Goal: Task Accomplishment & Management: Complete application form

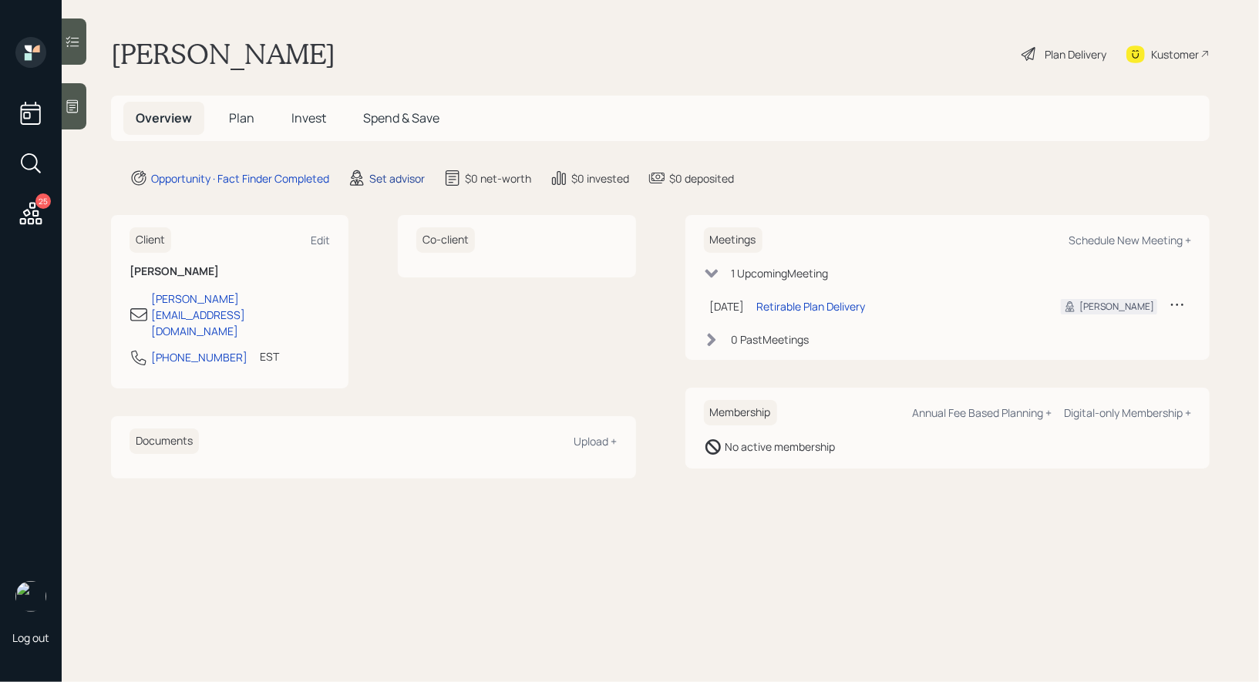
click at [399, 173] on div "Set advisor" at bounding box center [397, 178] width 56 height 16
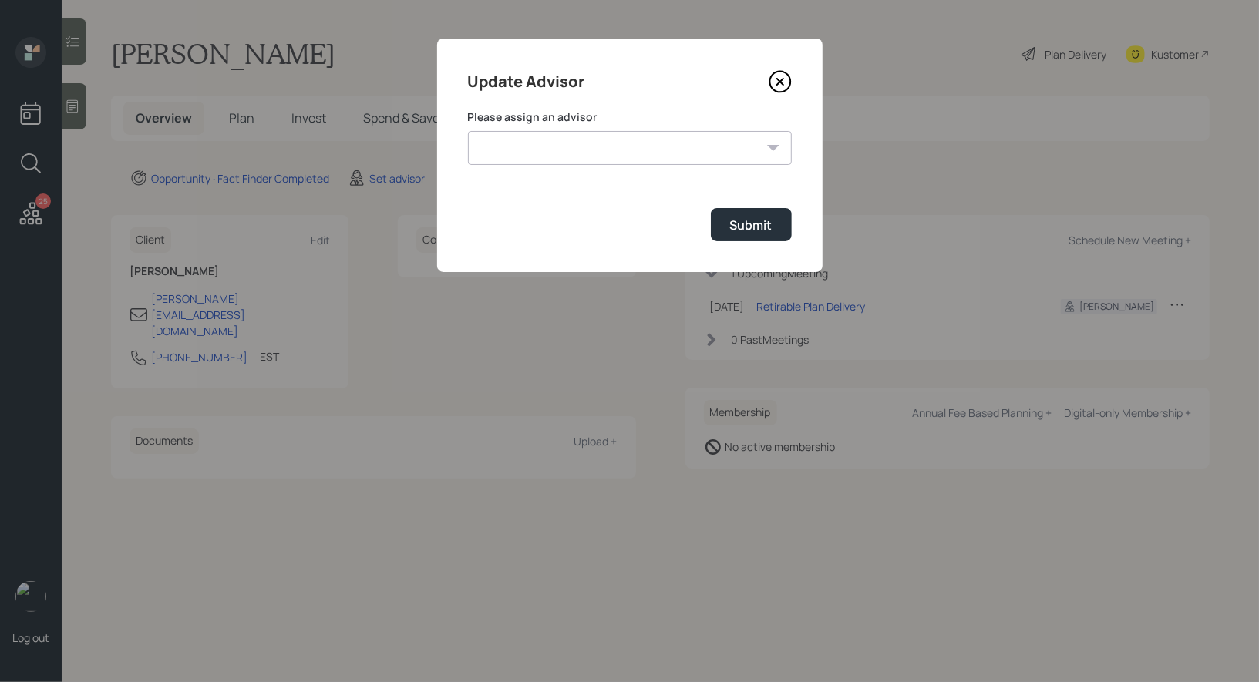
click at [667, 150] on select "Michael Russo Jonah Coleman Tyler End Treva Nostdahl Eric Schwartz Sami Boghos …" at bounding box center [630, 148] width 324 height 34
select select "8b79112e-3cfb-44f9-89e7-15267fe946c1"
click at [468, 131] on select "Michael Russo Jonah Coleman Tyler End Treva Nostdahl Eric Schwartz Sami Boghos …" at bounding box center [630, 148] width 324 height 34
click at [783, 230] on button "Submit" at bounding box center [751, 224] width 81 height 33
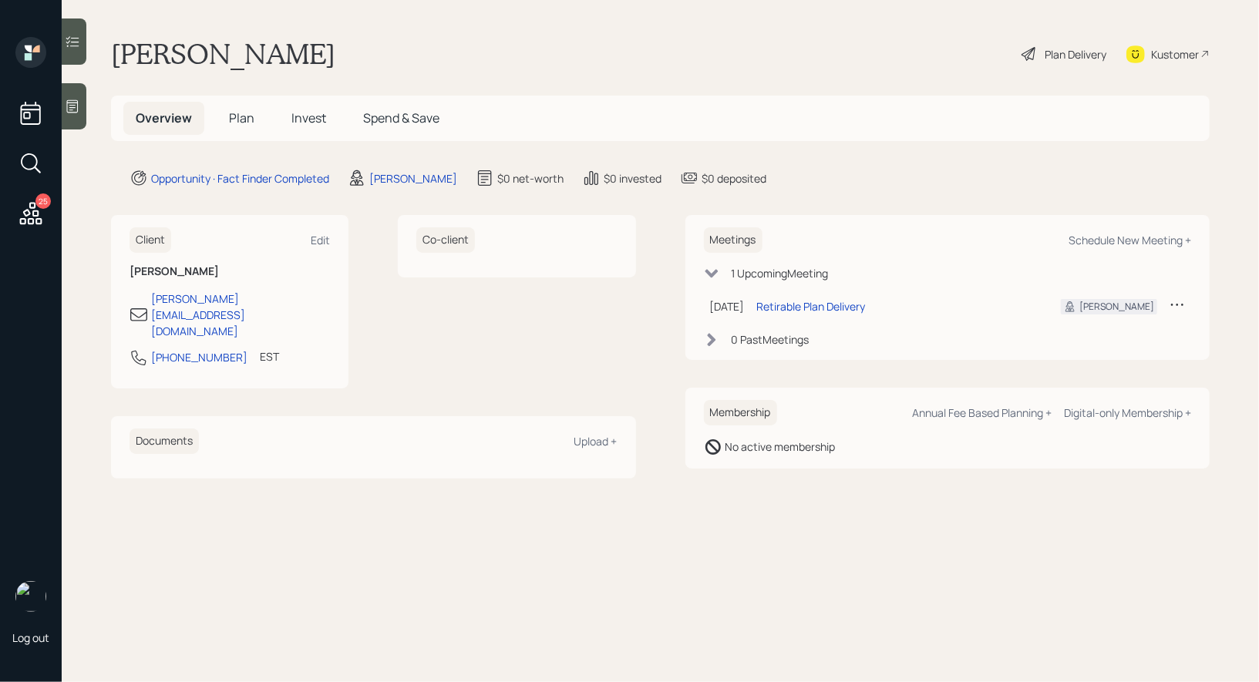
click at [240, 118] on span "Plan" at bounding box center [241, 117] width 25 height 17
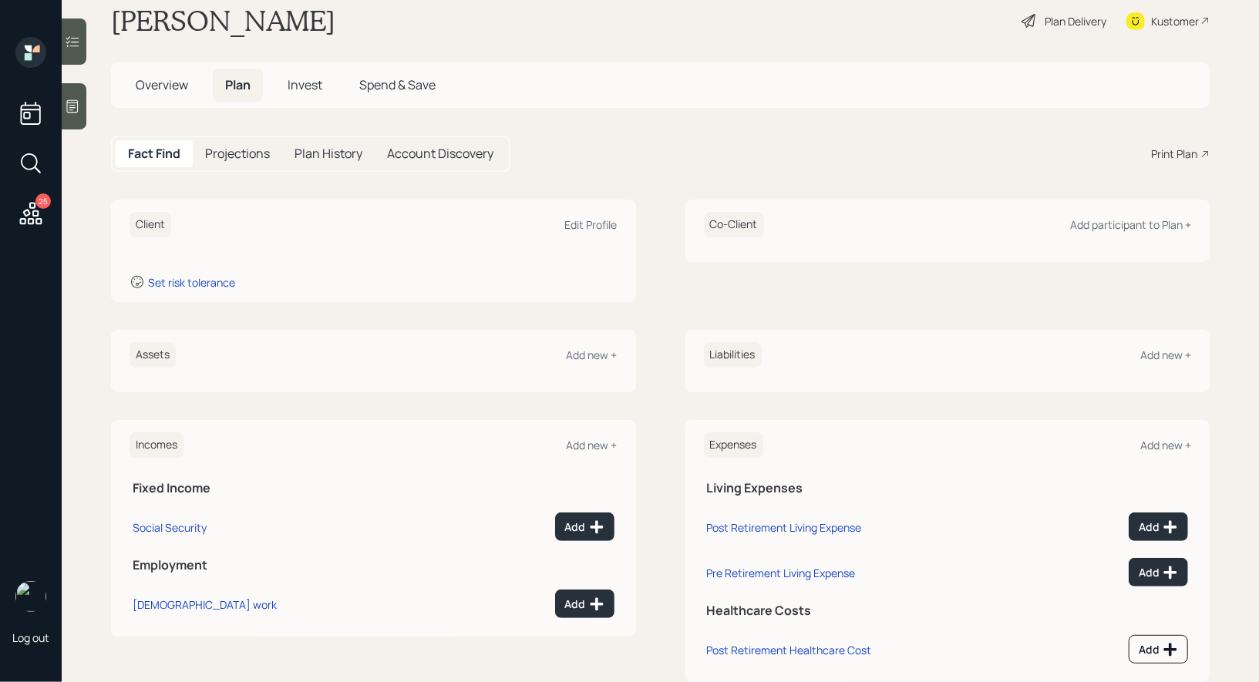
scroll to position [49, 0]
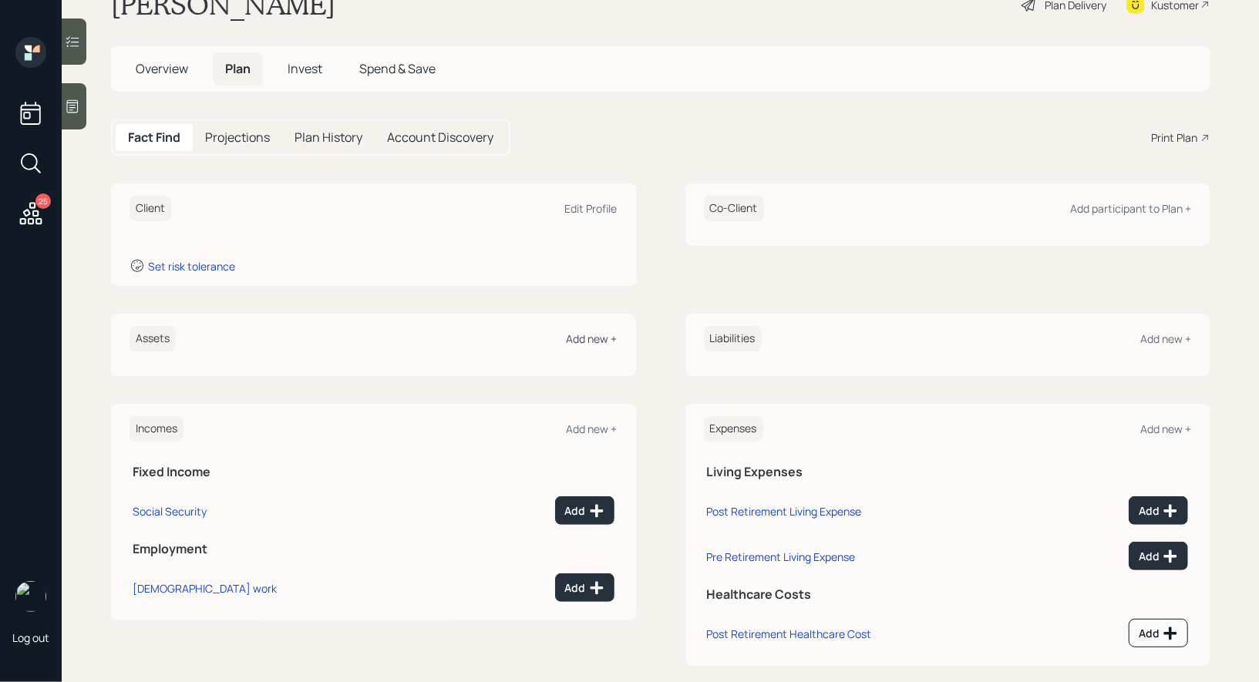
click at [575, 336] on div "Add new +" at bounding box center [592, 338] width 51 height 15
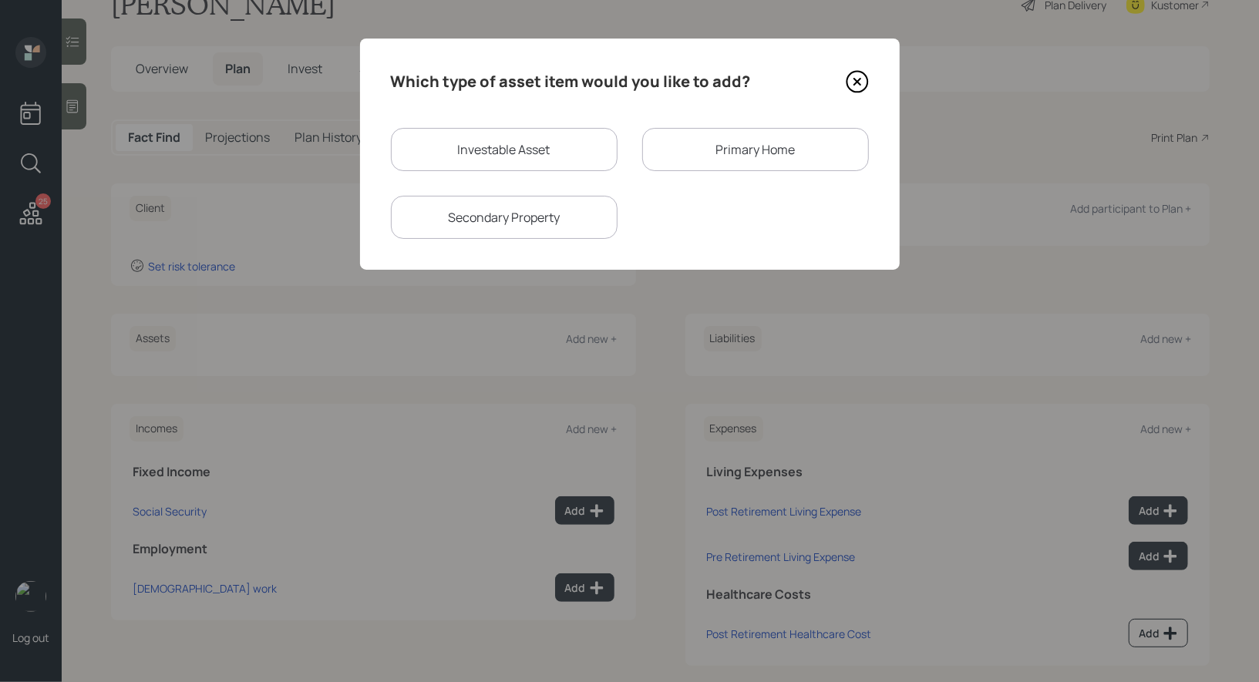
click at [567, 155] on div "Investable Asset" at bounding box center [504, 149] width 227 height 43
select select "taxable"
select select "balanced"
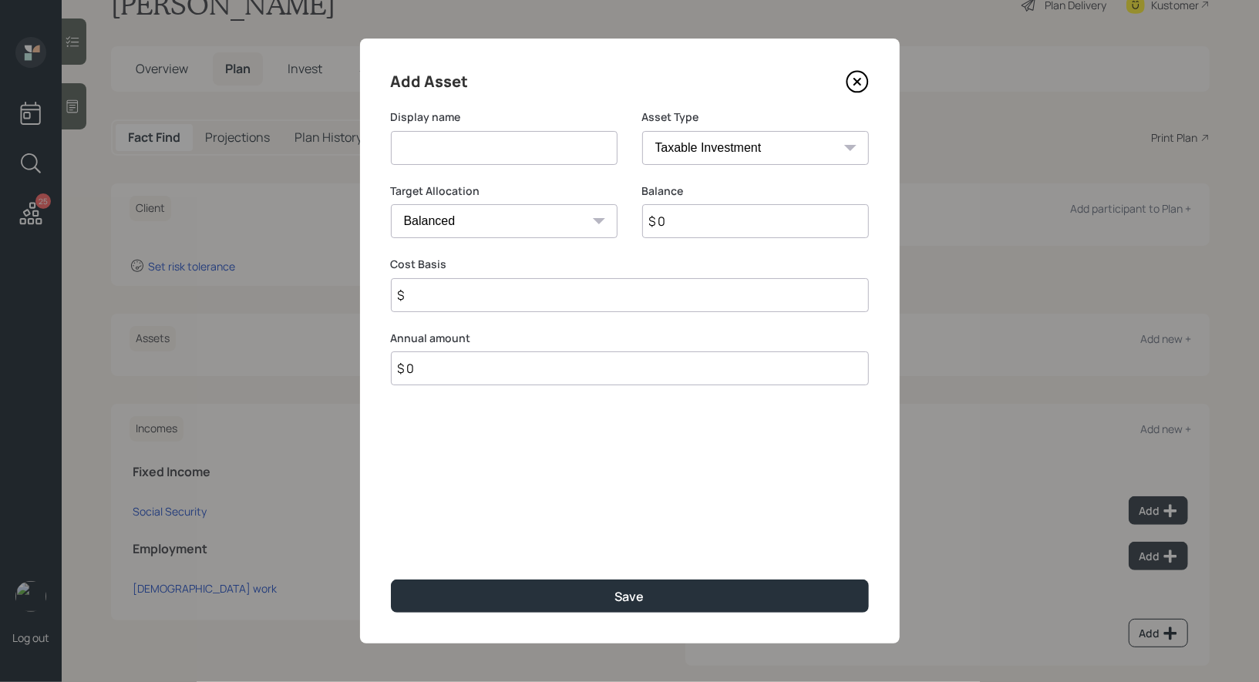
click at [574, 148] on input at bounding box center [504, 148] width 227 height 34
type input "Inherited IRA"
click at [798, 145] on select "SEP IRA IRA Roth IRA 401(k) Roth 401(k) 403(b) Roth 403(b) 457(b) Roth 457(b) H…" at bounding box center [755, 148] width 227 height 34
click at [642, 131] on select "SEP IRA IRA Roth IRA 401(k) Roth 401(k) 403(b) Roth 403(b) 457(b) Roth 457(b) H…" at bounding box center [755, 148] width 227 height 34
click at [695, 217] on input "$ 0" at bounding box center [755, 221] width 227 height 34
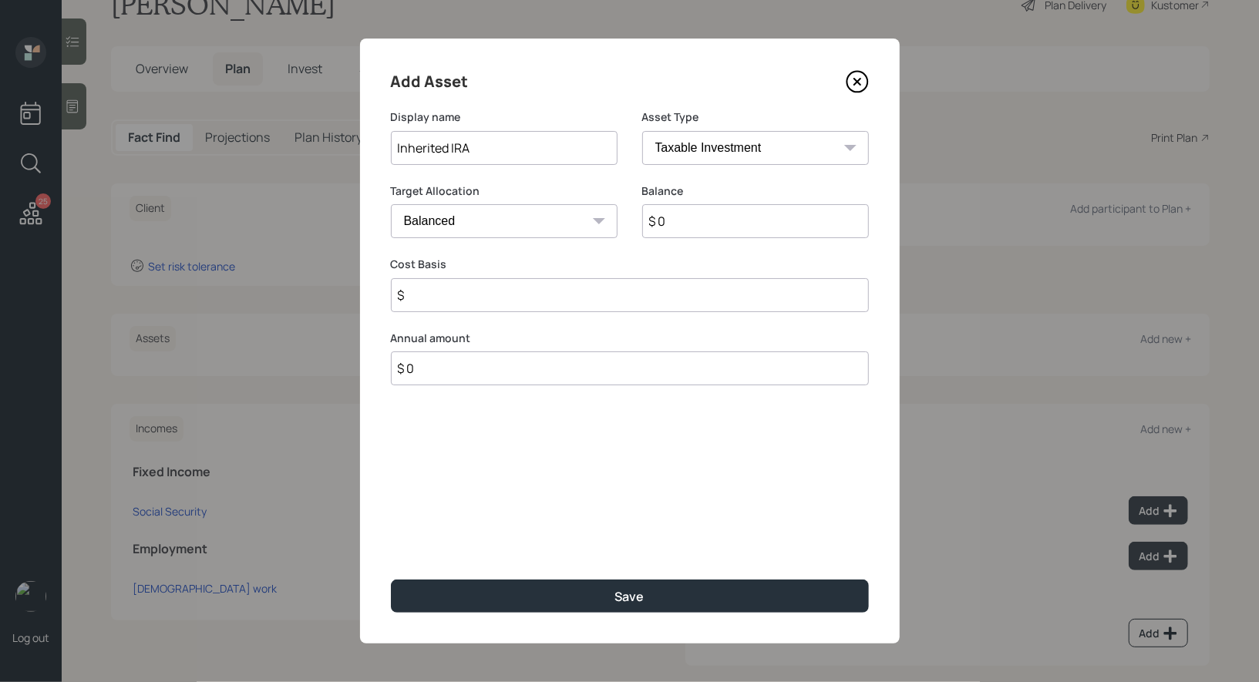
click at [695, 217] on input "$ 0" at bounding box center [755, 221] width 227 height 34
type input "$ 190,000"
click at [473, 217] on select "Cash Conservative Balanced Aggressive" at bounding box center [504, 221] width 227 height 34
select select "conservative"
click at [391, 204] on select "Cash Conservative Balanced Aggressive" at bounding box center [504, 221] width 227 height 34
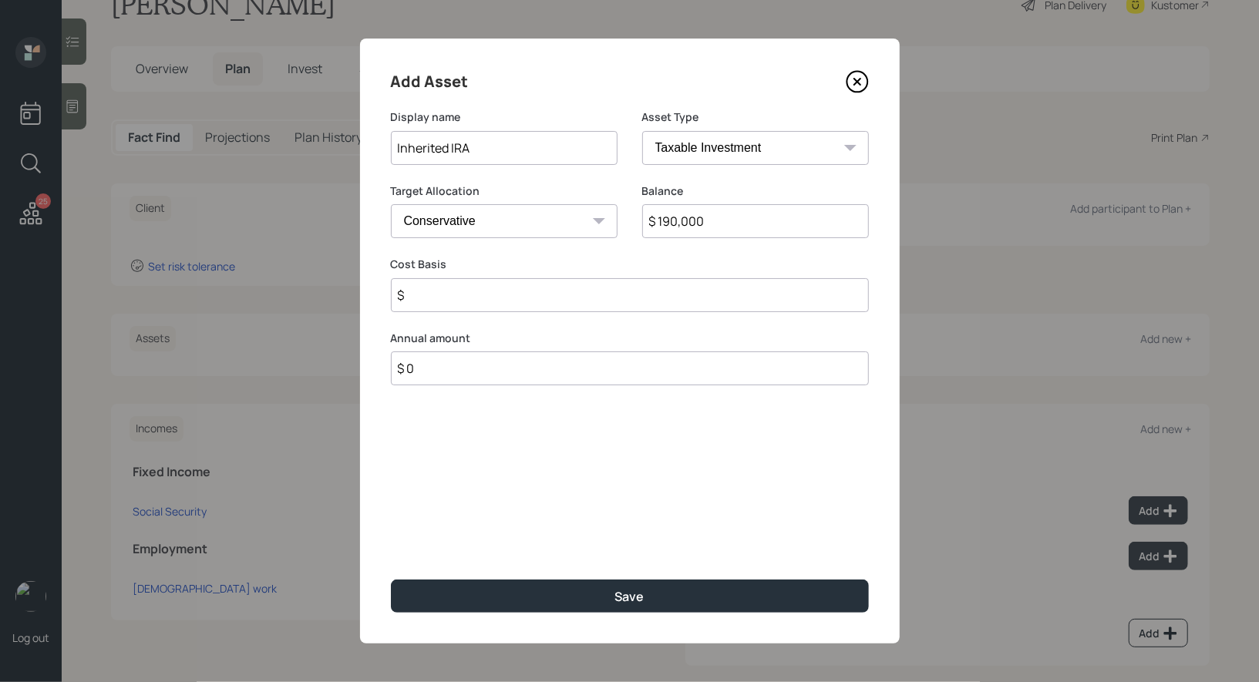
click at [429, 300] on input "$" at bounding box center [630, 295] width 478 height 34
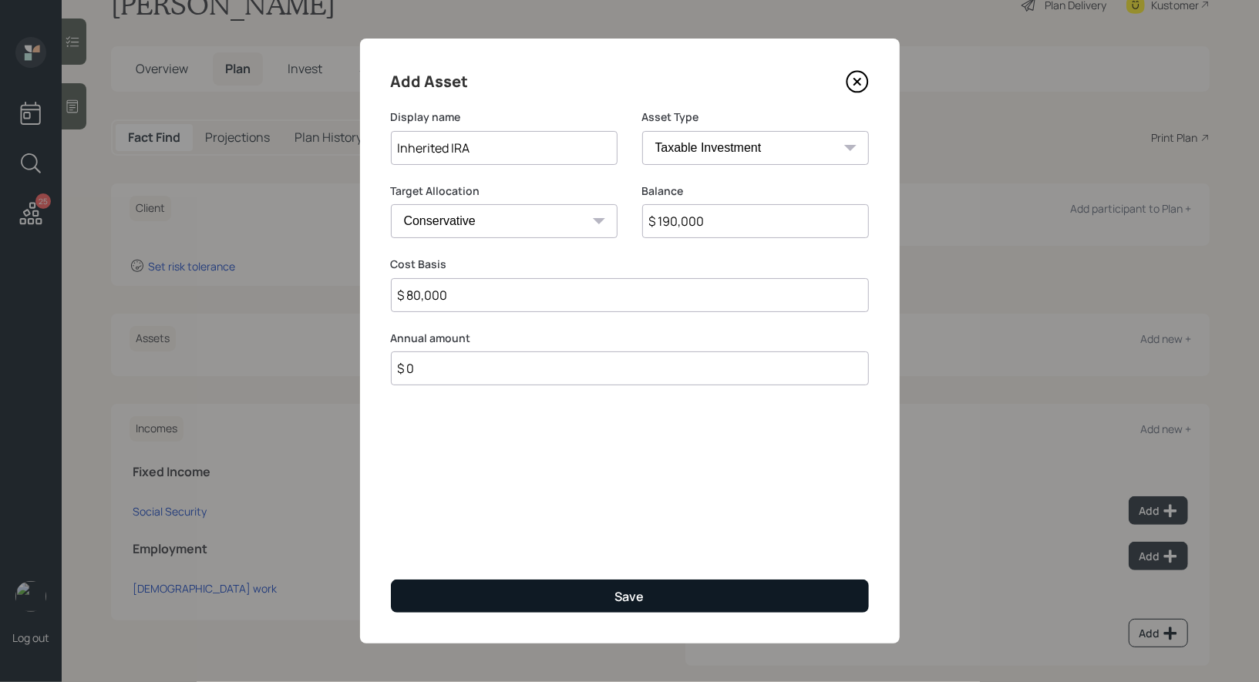
type input "$ 80,000"
click at [444, 595] on button "Save" at bounding box center [630, 596] width 478 height 33
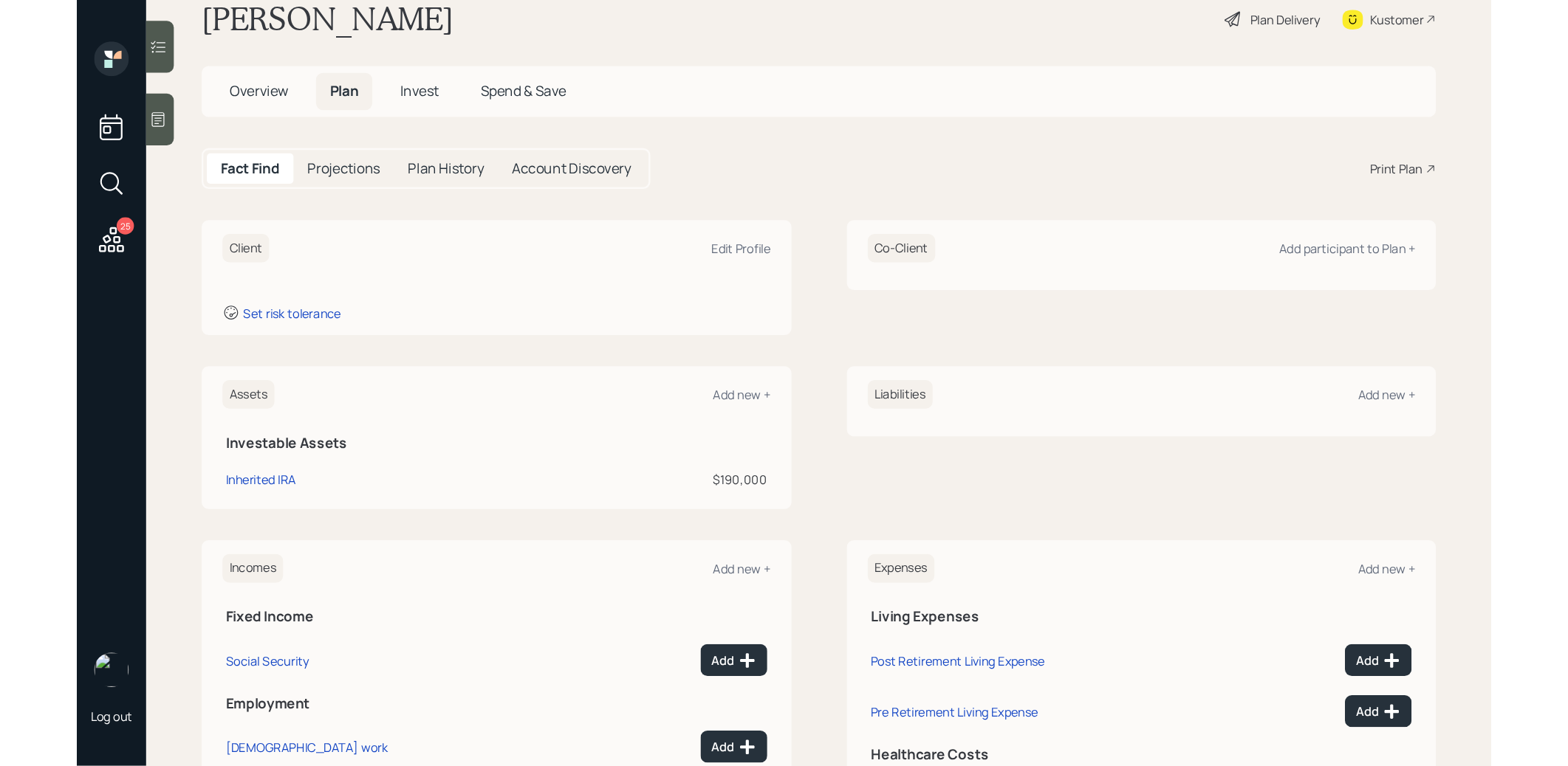
scroll to position [43, 0]
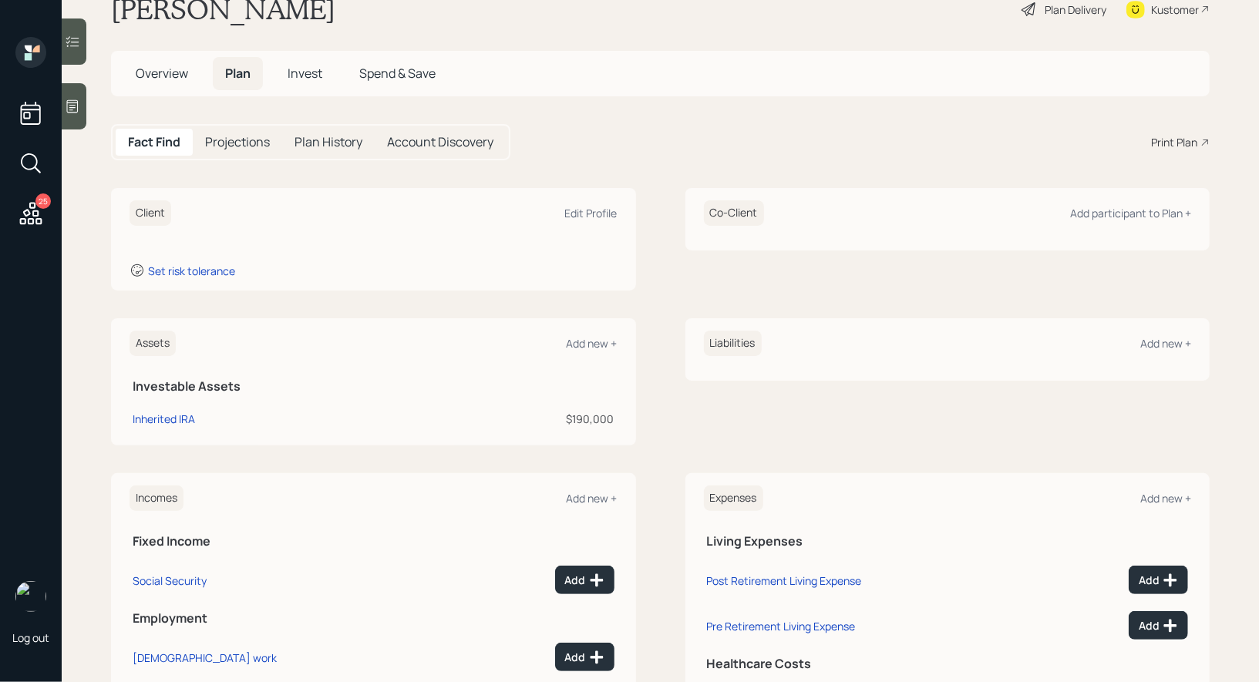
click at [72, 108] on icon at bounding box center [72, 106] width 15 height 15
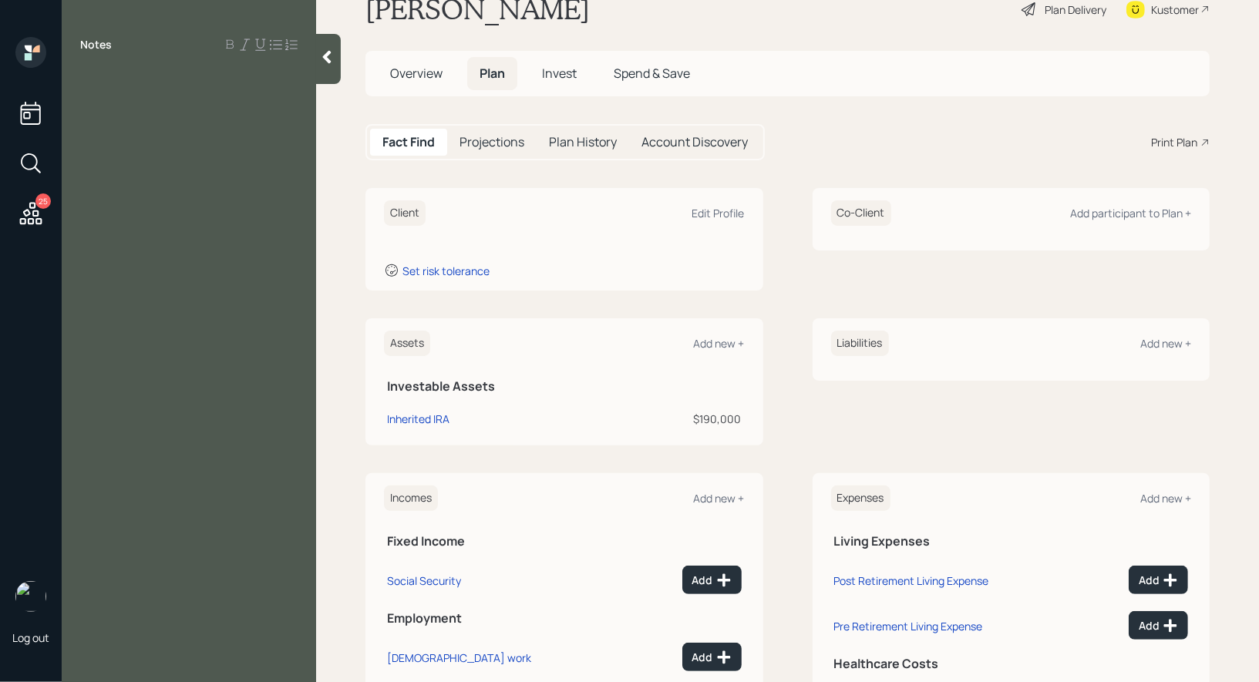
click at [329, 61] on icon at bounding box center [327, 57] width 8 height 13
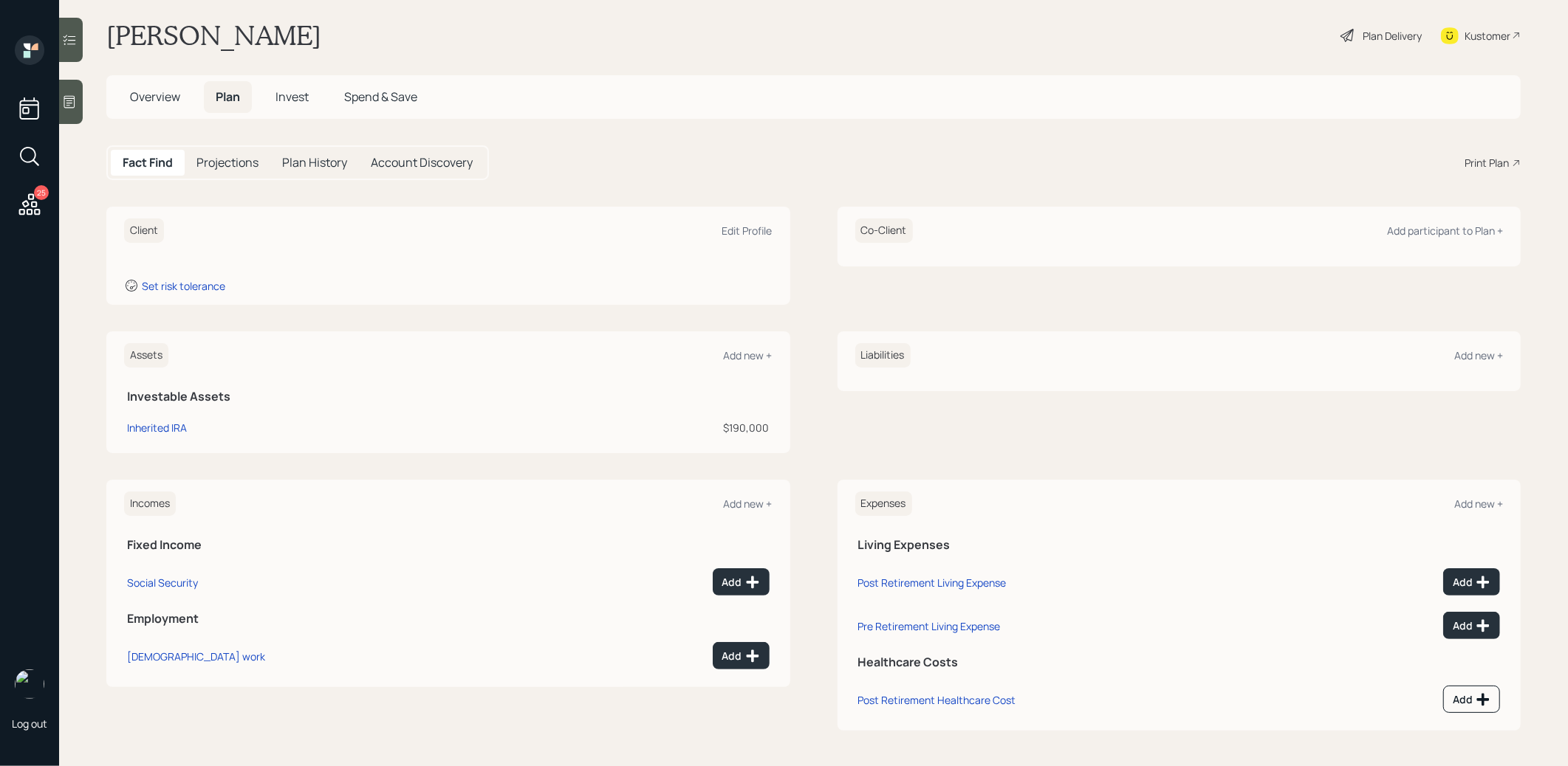
scroll to position [13, 0]
click at [732, 356] on div "Add new +" at bounding box center [747, 358] width 49 height 14
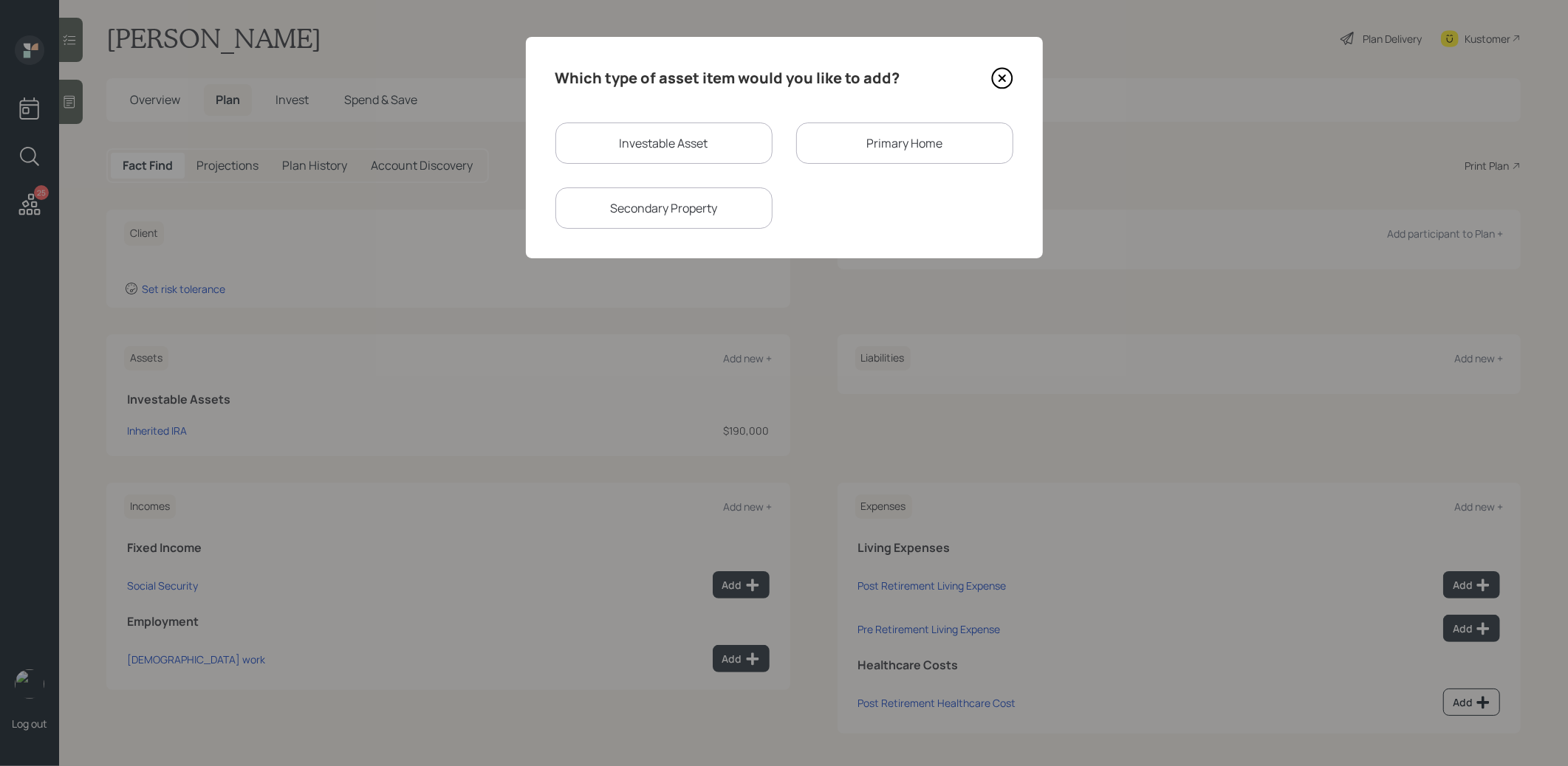
click at [640, 153] on div "Investable Asset" at bounding box center [664, 143] width 217 height 41
select select "taxable"
select select "balanced"
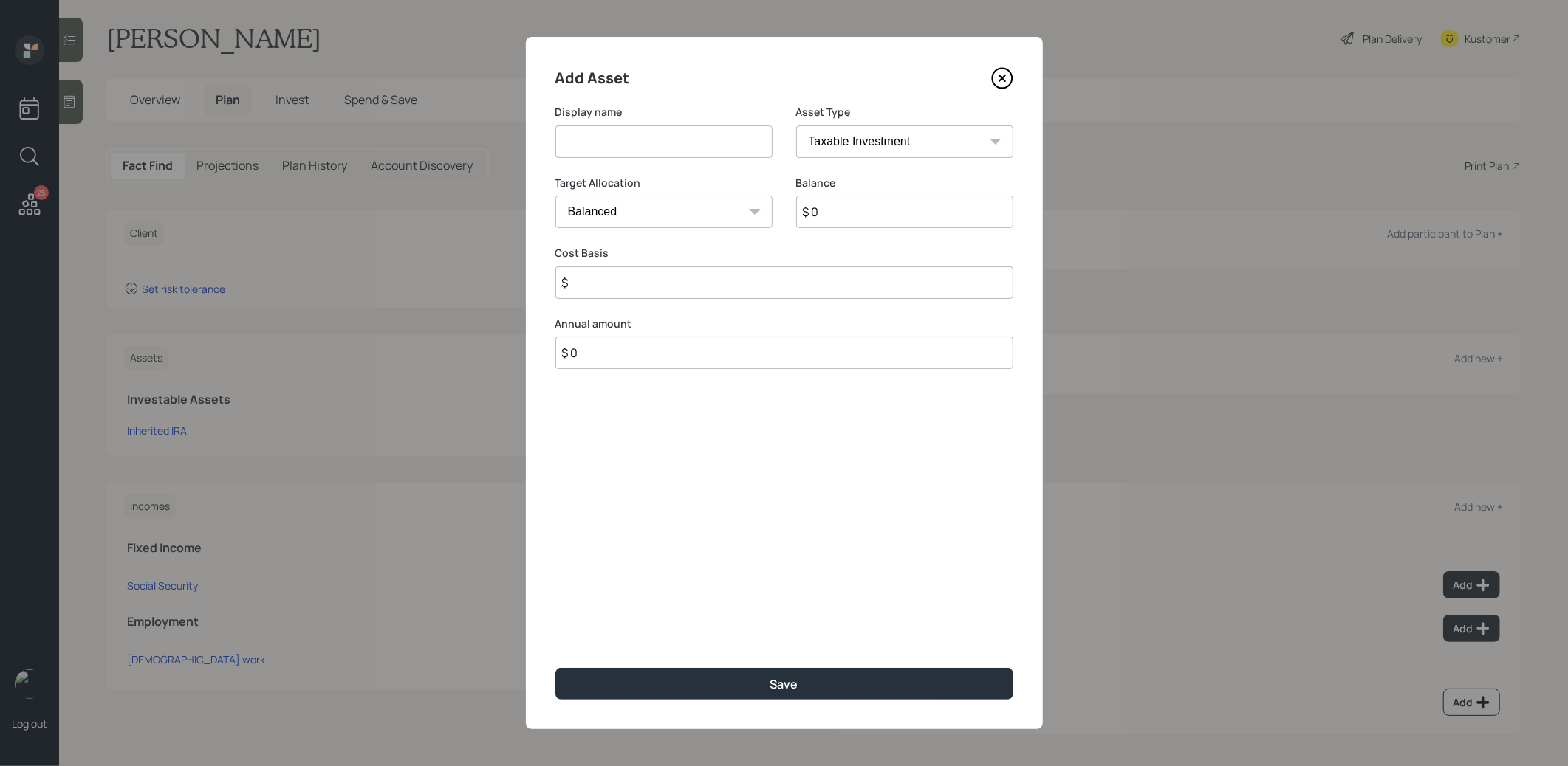
click at [640, 153] on input at bounding box center [664, 142] width 217 height 33
type input "Roth IRA"
click at [894, 136] on select "SEP IRA IRA Roth IRA 401(k) Roth 401(k) 403(b) Roth 403(b) 457(b) Roth 457(b) H…" at bounding box center [904, 142] width 217 height 33
select select "roth_ira"
click at [796, 125] on select "SEP IRA IRA Roth IRA 401(k) Roth 401(k) 403(b) Roth 403(b) 457(b) Roth 457(b) H…" at bounding box center [904, 142] width 217 height 33
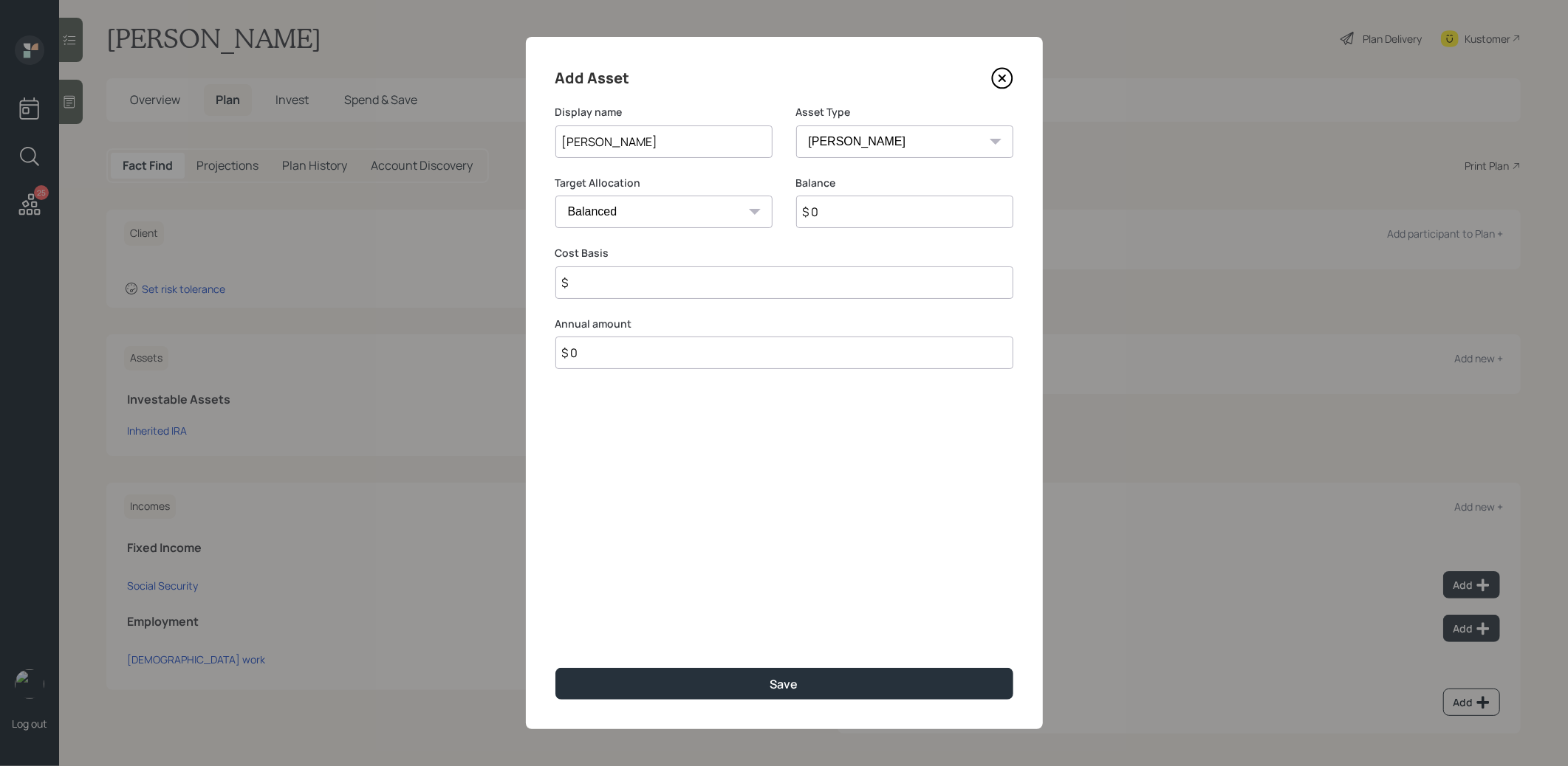
type input "$"
click at [849, 205] on input "$ 0" at bounding box center [904, 212] width 217 height 33
type input "$ 19,773"
click at [765, 288] on input "$" at bounding box center [784, 282] width 458 height 33
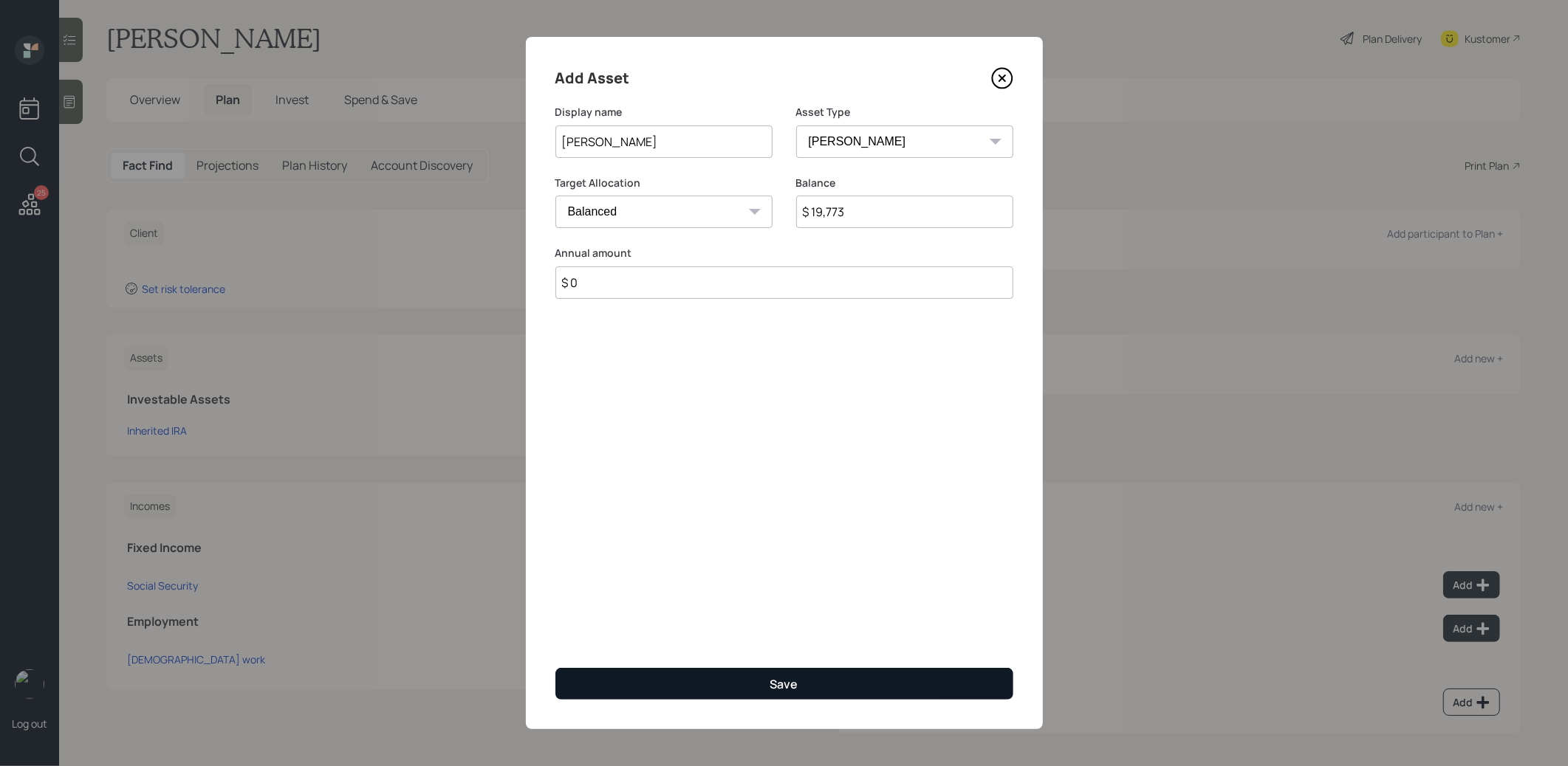
type input "$ 0"
click at [756, 686] on button "Save" at bounding box center [784, 684] width 458 height 32
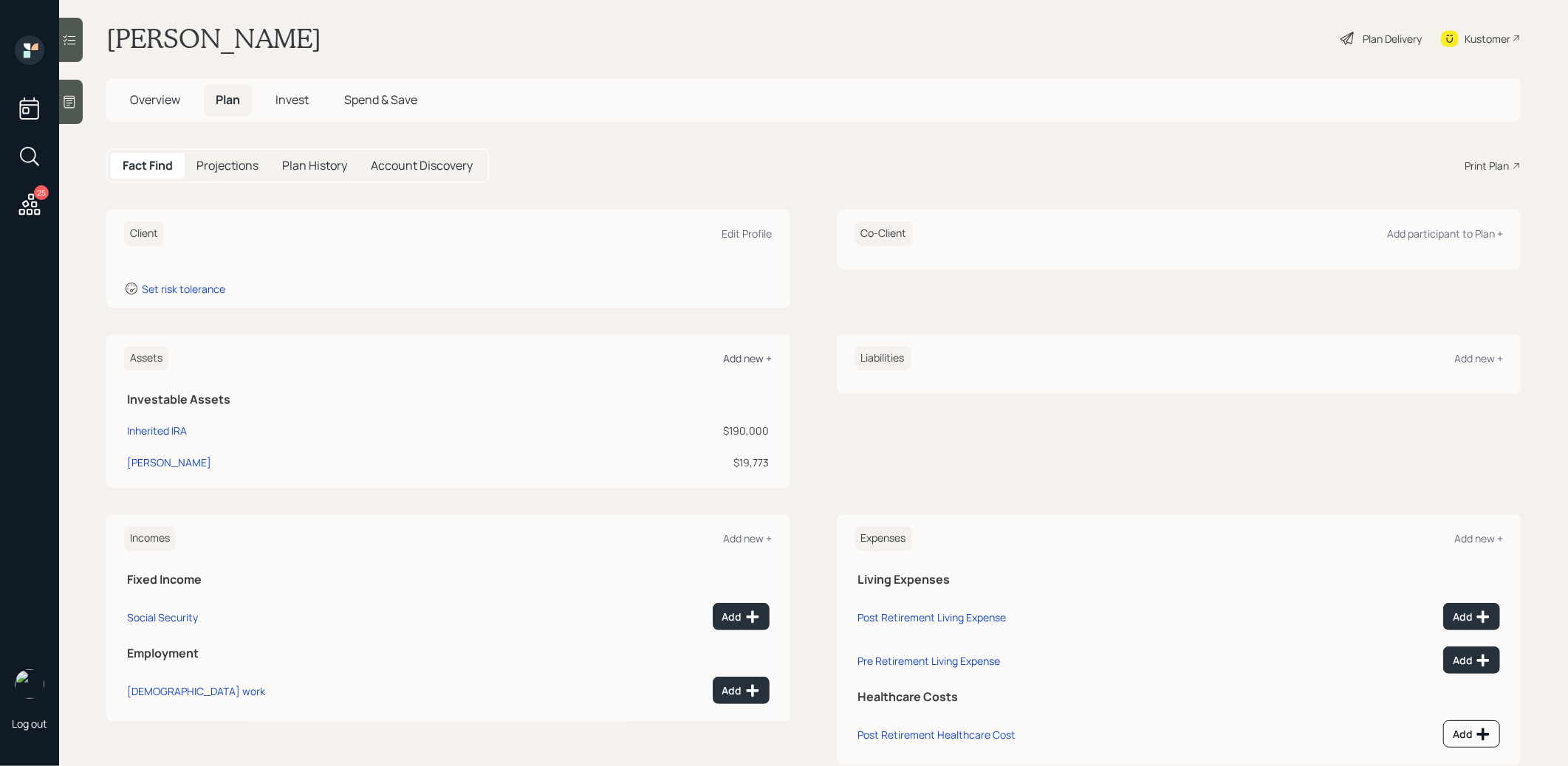
click at [738, 359] on div "Add new +" at bounding box center [747, 358] width 49 height 14
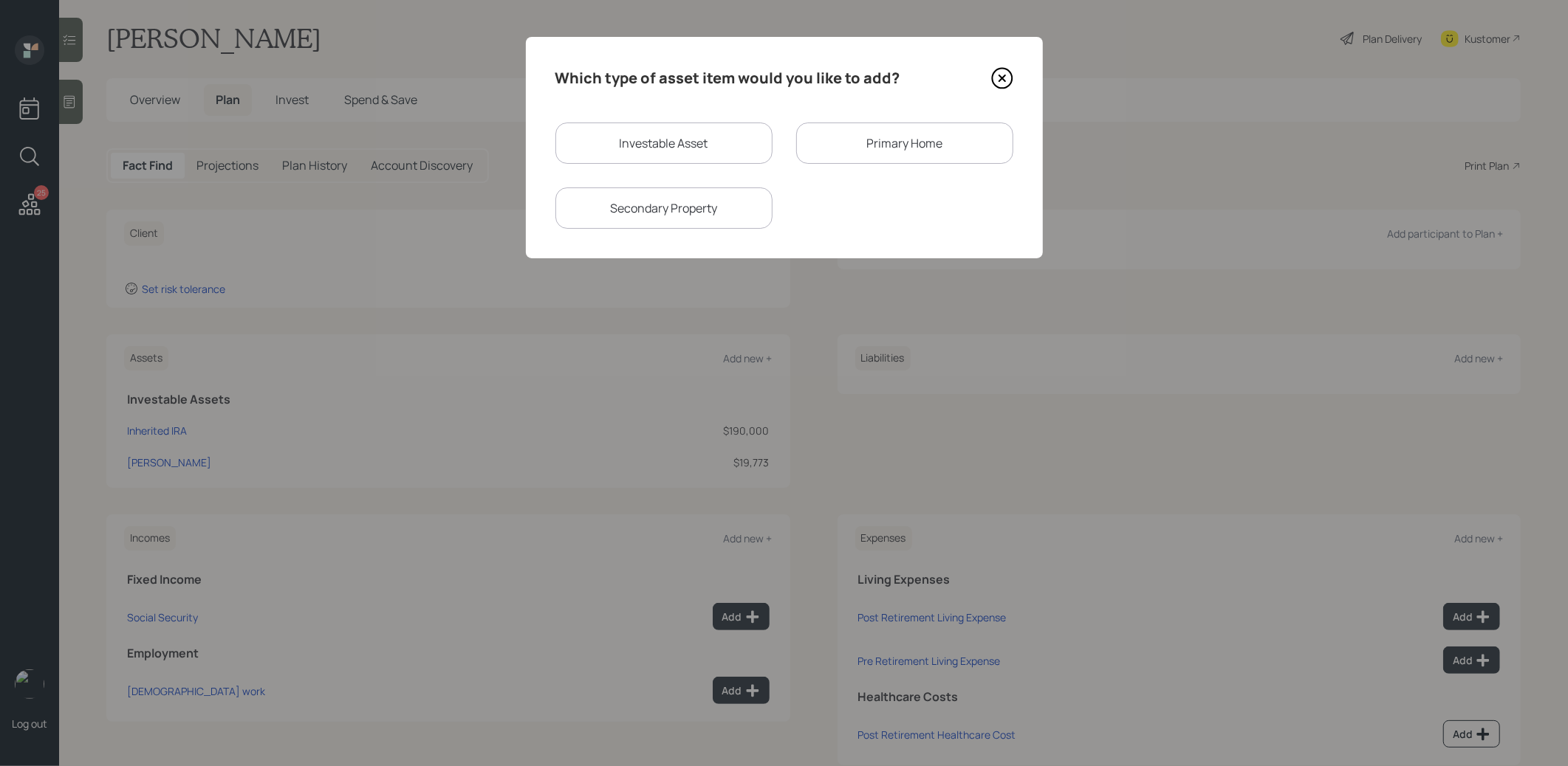
click at [670, 140] on div "Investable Asset" at bounding box center [664, 143] width 217 height 41
select select "taxable"
select select "balanced"
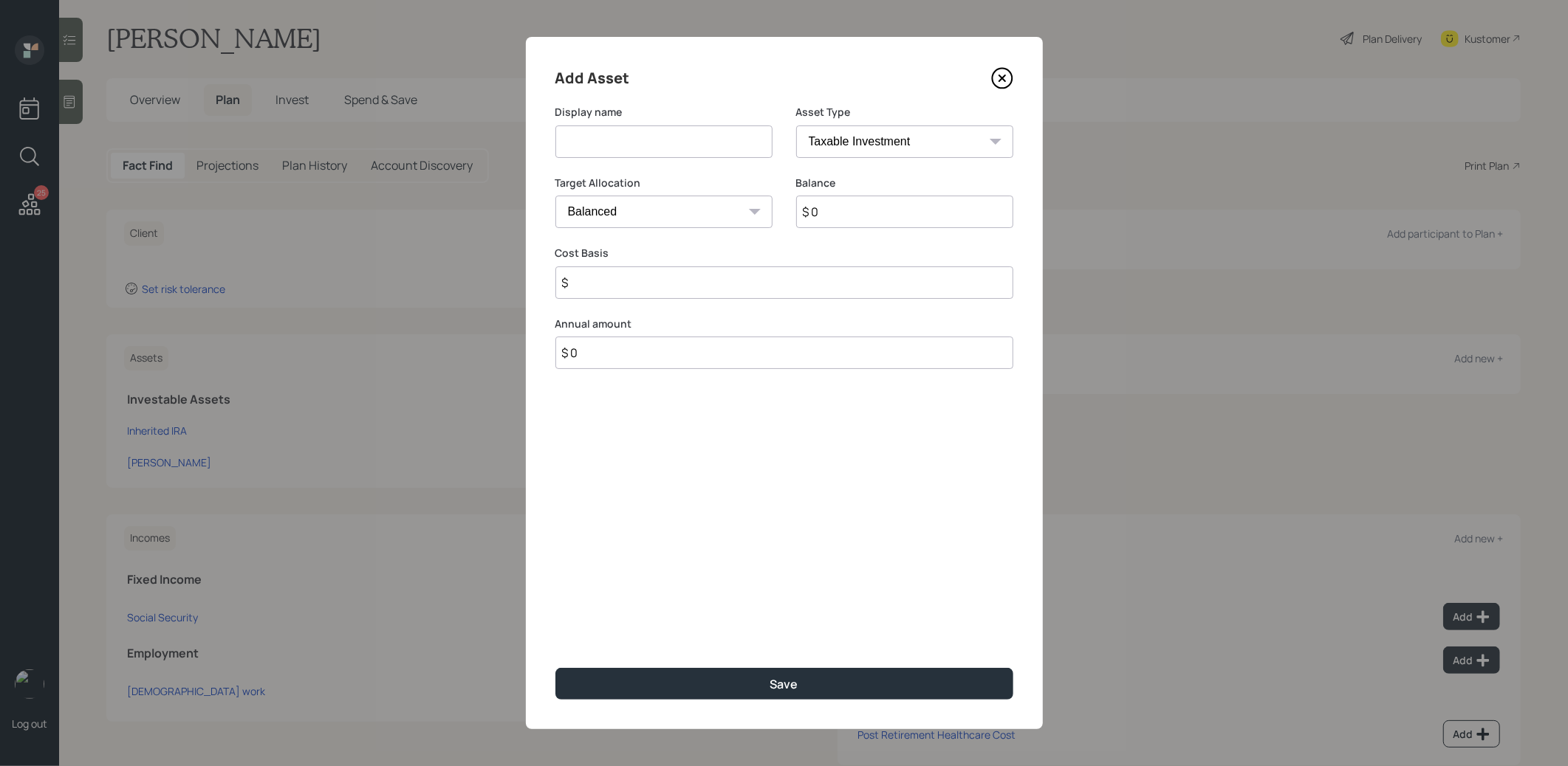
click at [665, 141] on input at bounding box center [664, 142] width 217 height 33
type input "TOD"
click at [836, 217] on input "$ 0" at bounding box center [904, 212] width 217 height 33
type input "$ 227,384"
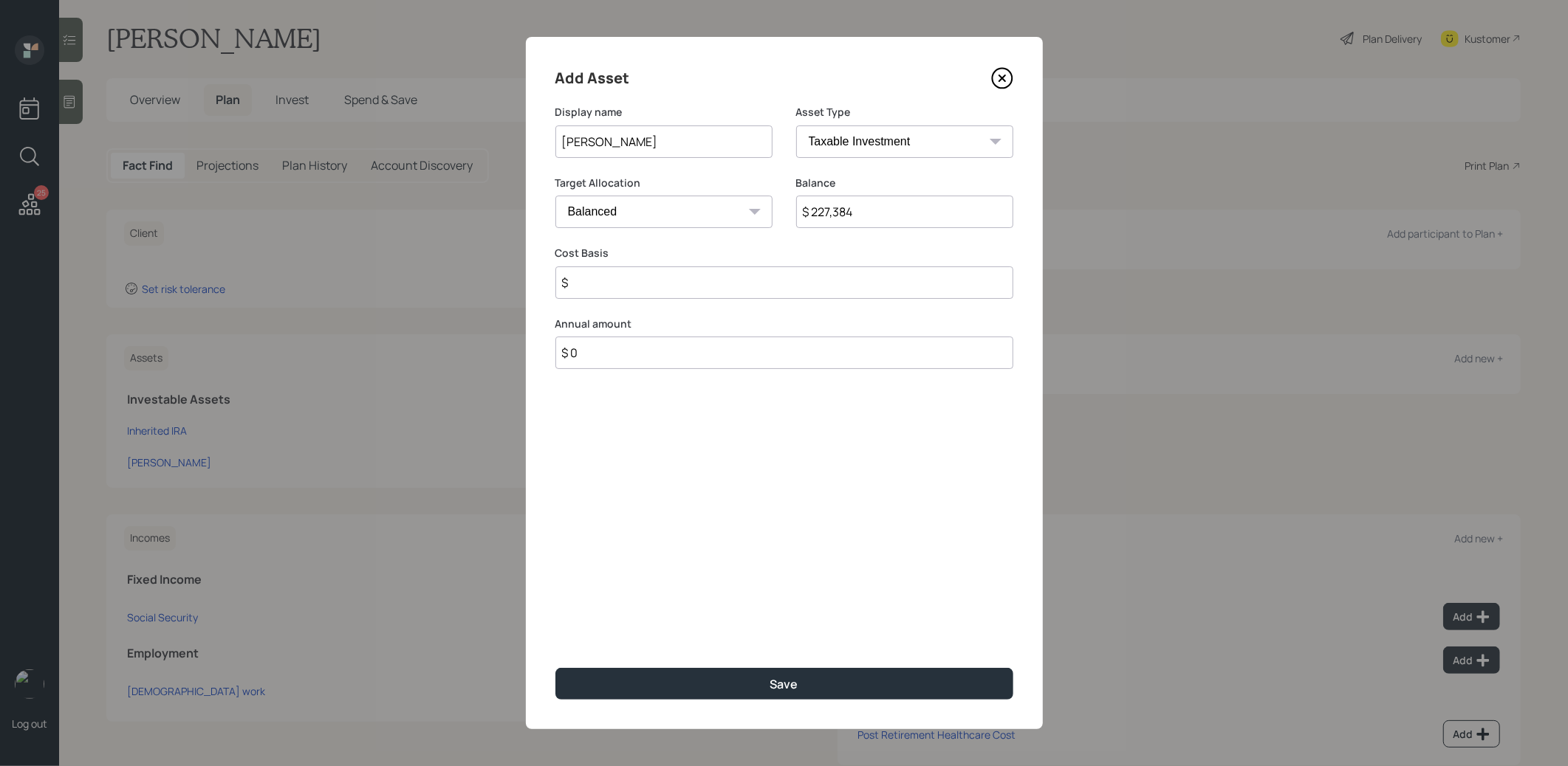
click at [756, 281] on input "$" at bounding box center [784, 282] width 458 height 33
type input "$ 110,000"
click at [693, 682] on button "Save" at bounding box center [784, 684] width 458 height 32
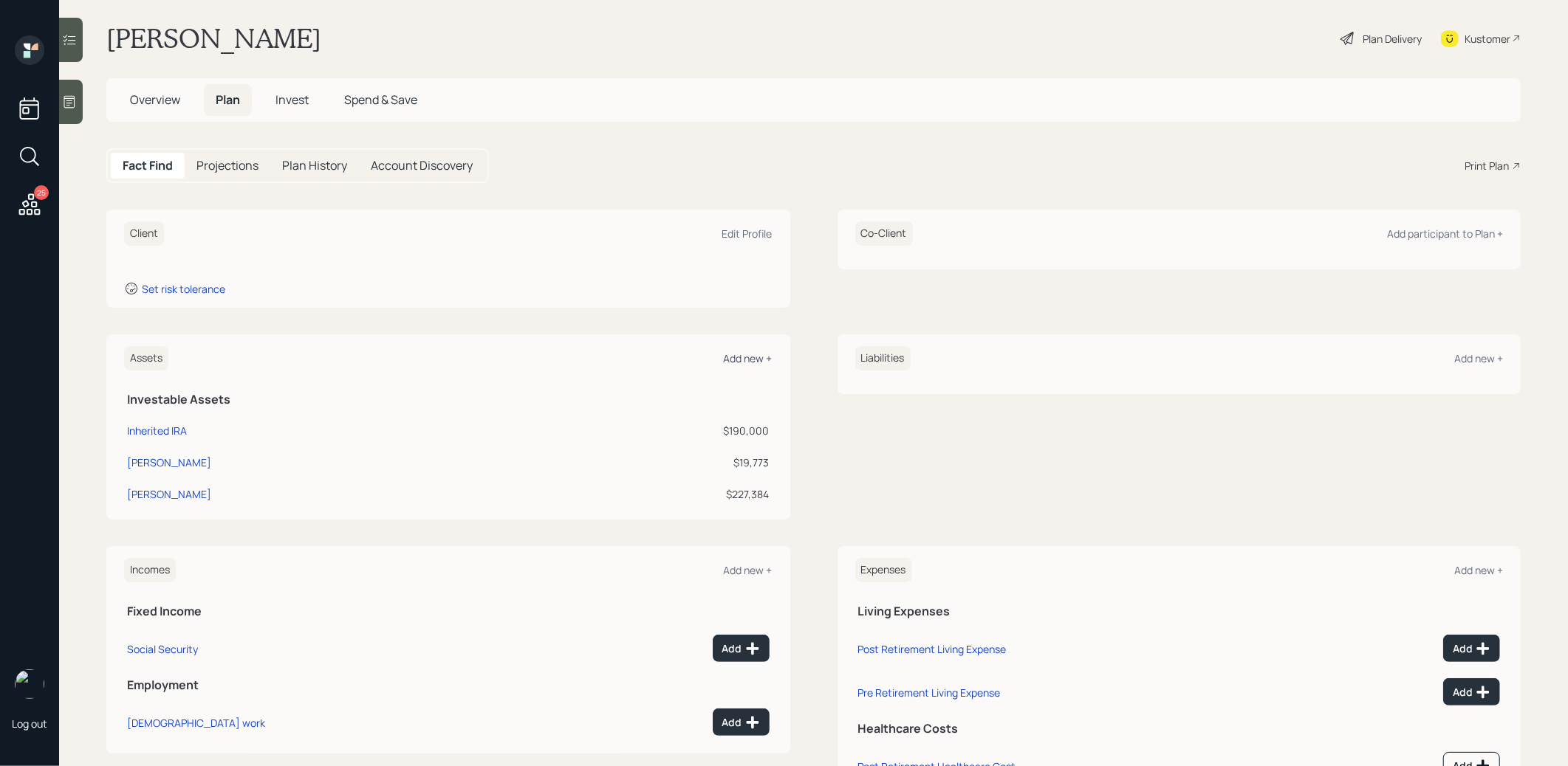
click at [765, 359] on div "Add new +" at bounding box center [747, 358] width 49 height 14
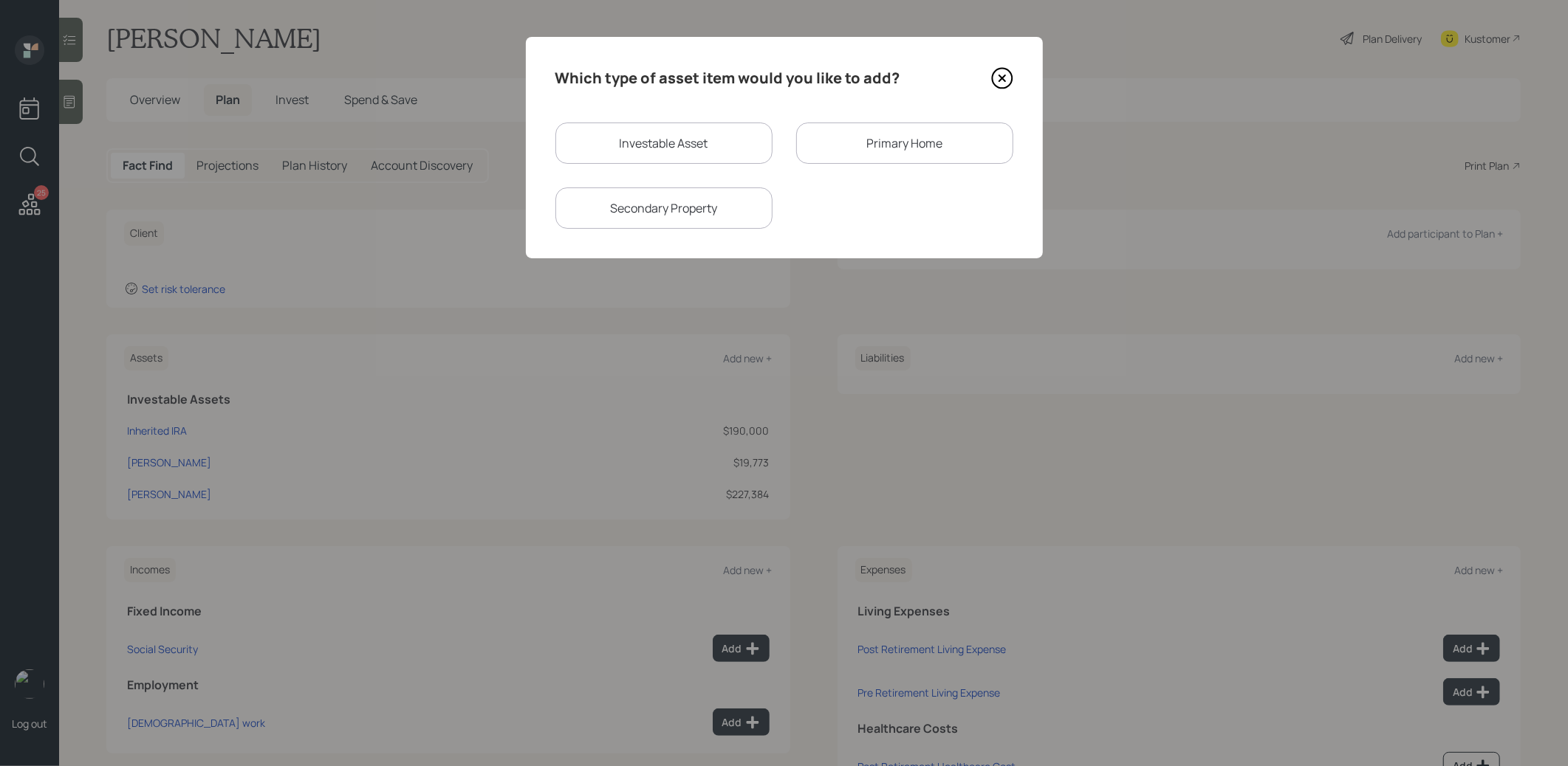
click at [670, 140] on div "Investable Asset" at bounding box center [664, 143] width 217 height 41
select select "taxable"
select select "balanced"
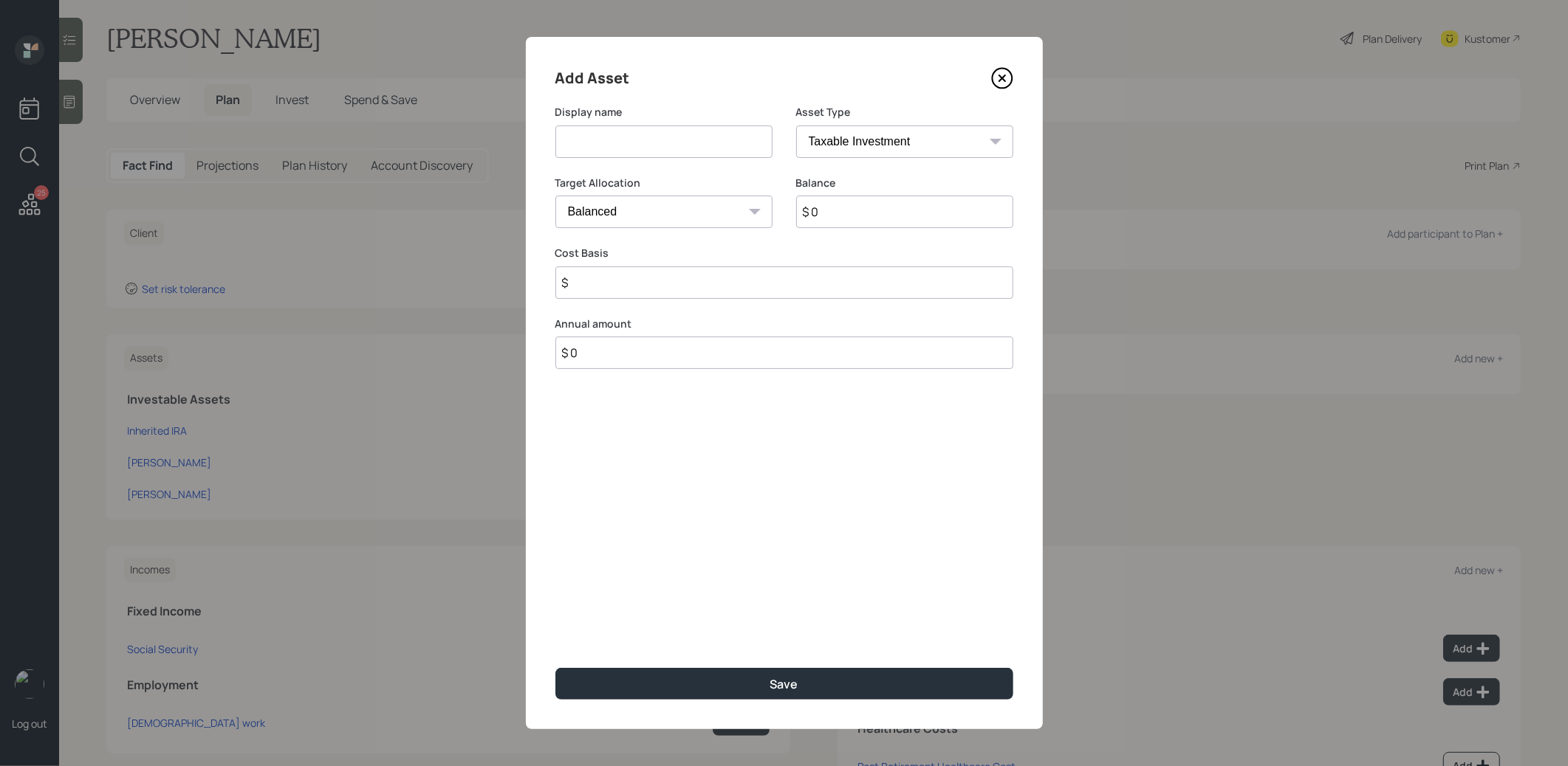
click at [677, 154] on input at bounding box center [664, 142] width 217 height 33
type input "IRA"
click at [908, 141] on select "SEP IRA IRA Roth IRA 401(k) Roth 401(k) 403(b) Roth 403(b) 457(b) Roth 457(b) H…" at bounding box center [904, 142] width 217 height 33
select select "ira"
click at [796, 125] on select "SEP IRA IRA Roth IRA 401(k) Roth 401(k) 403(b) Roth 403(b) 457(b) Roth 457(b) H…" at bounding box center [904, 142] width 217 height 33
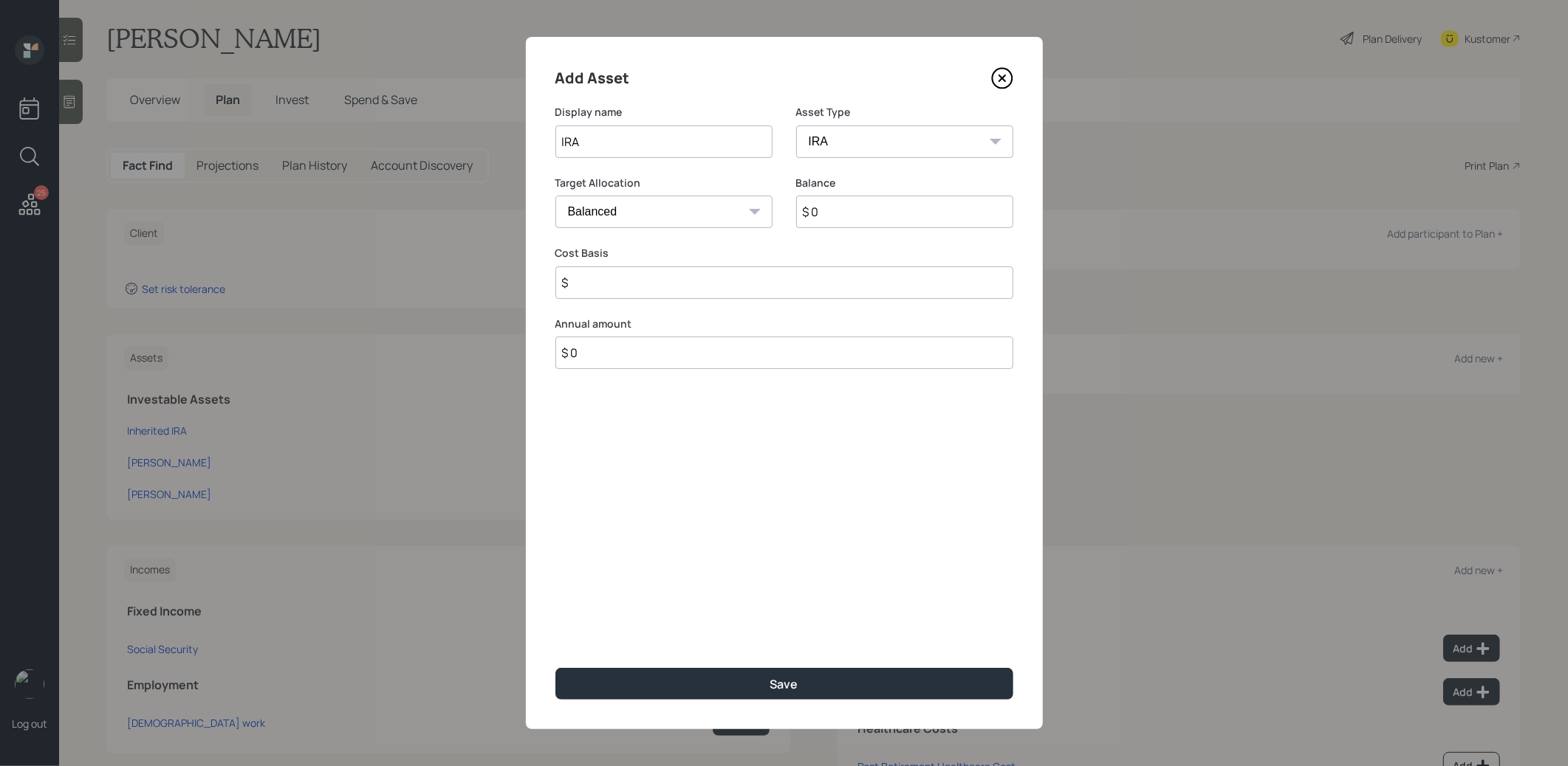
type input "$"
click at [833, 208] on input "$ 0" at bounding box center [904, 212] width 217 height 33
type input "$ 22,093"
click at [783, 285] on input "$" at bounding box center [784, 282] width 458 height 33
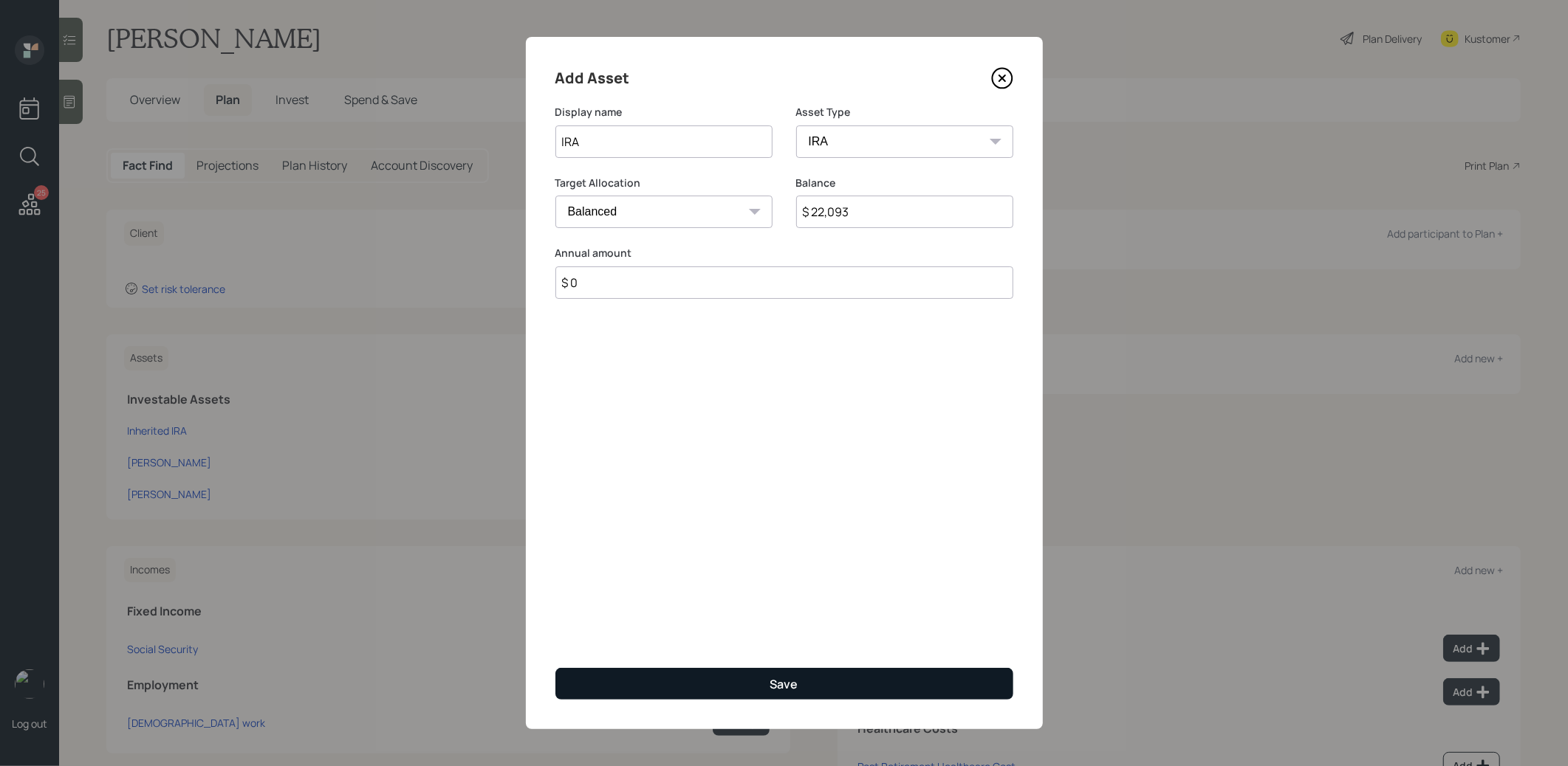
type input "$ 0"
click at [677, 678] on button "Save" at bounding box center [784, 684] width 458 height 32
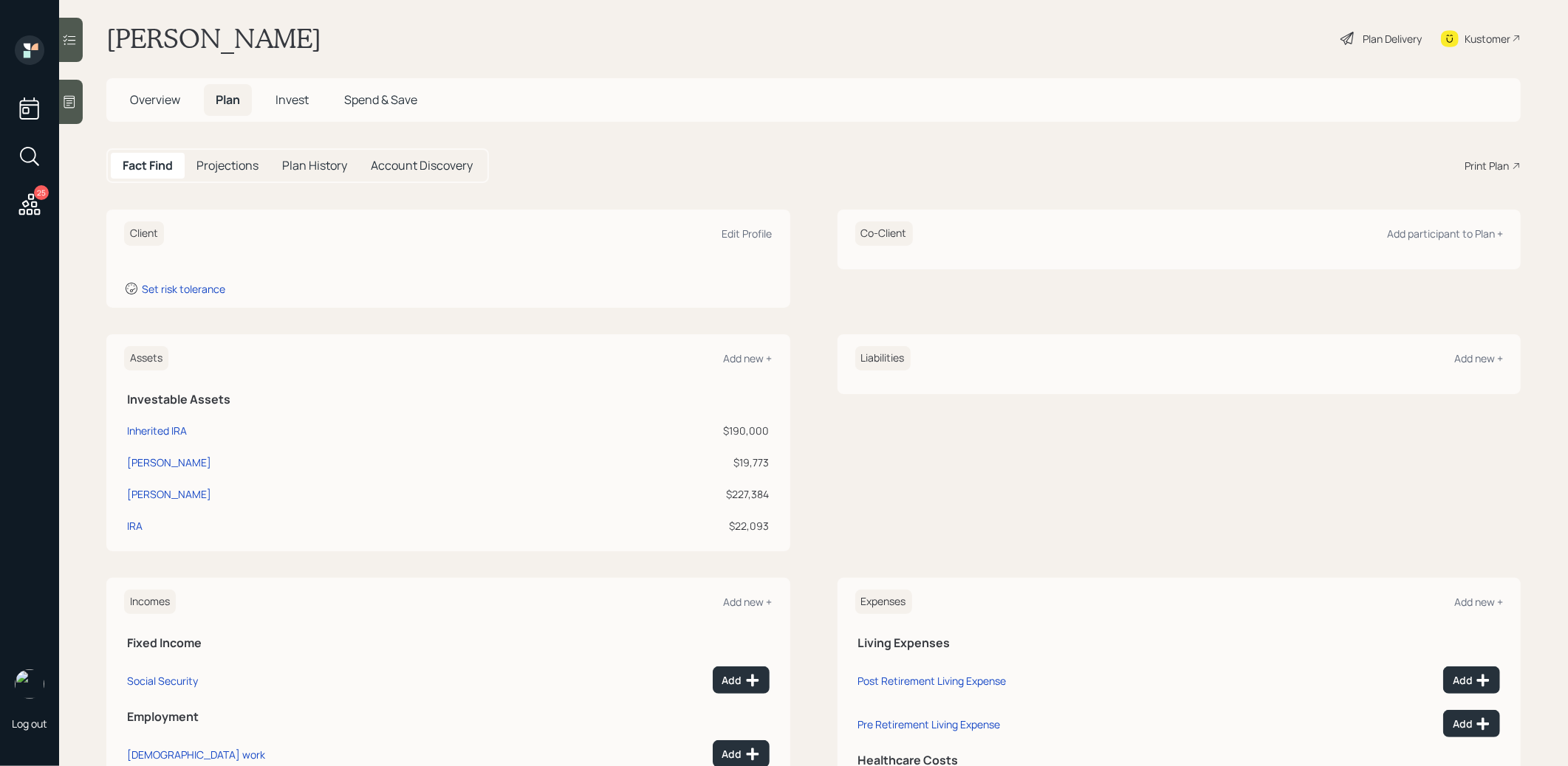
click at [179, 420] on td "Inherited IRA" at bounding box center [330, 428] width 412 height 32
click at [166, 428] on div "Inherited IRA" at bounding box center [157, 431] width 59 height 15
select select "taxable"
select select "conservative"
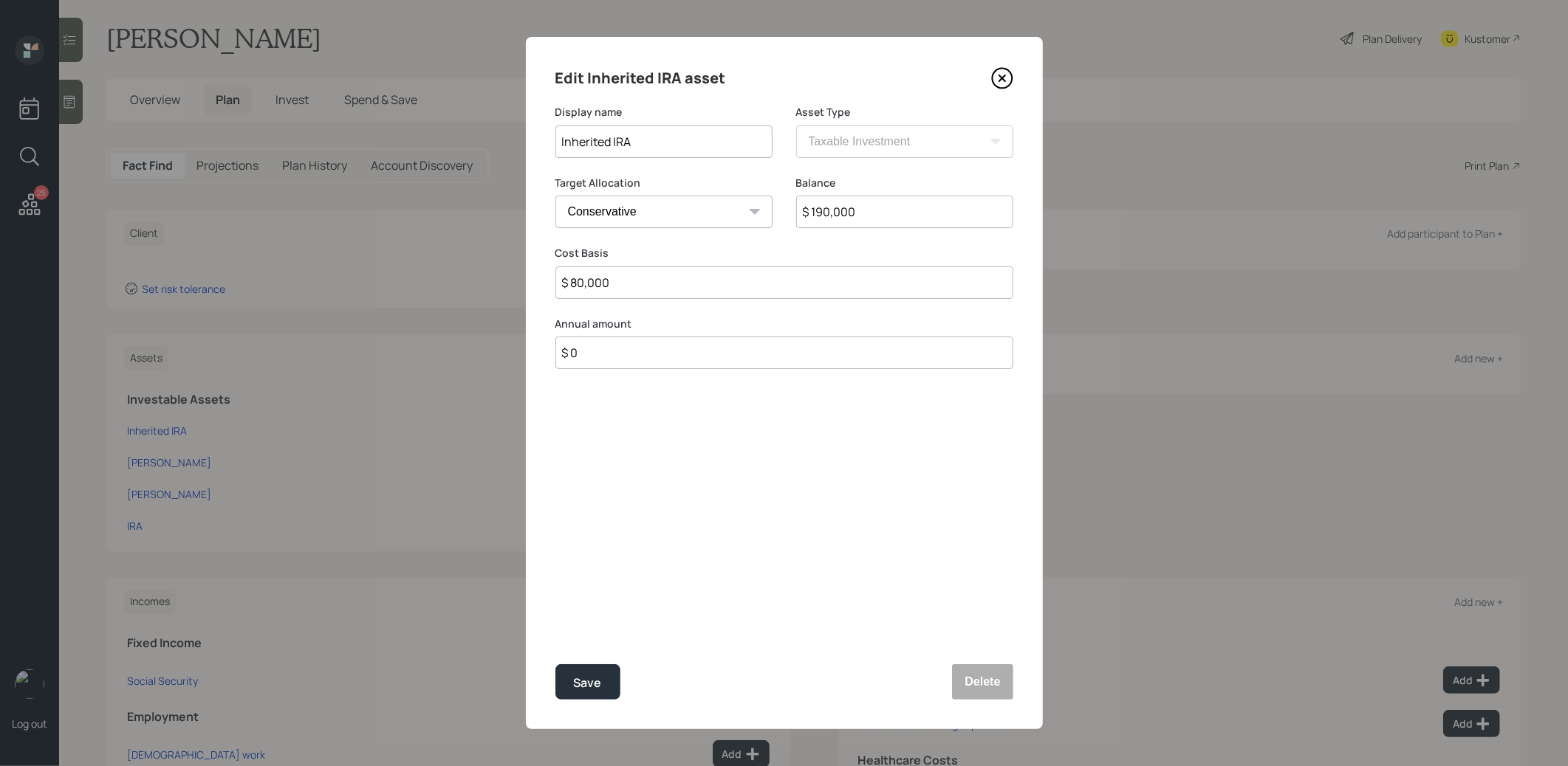
click at [875, 217] on input "$ 190,000" at bounding box center [904, 212] width 217 height 33
type input "$ 187,621"
click at [593, 689] on div "Save" at bounding box center [587, 683] width 28 height 20
